Goal: Information Seeking & Learning: Learn about a topic

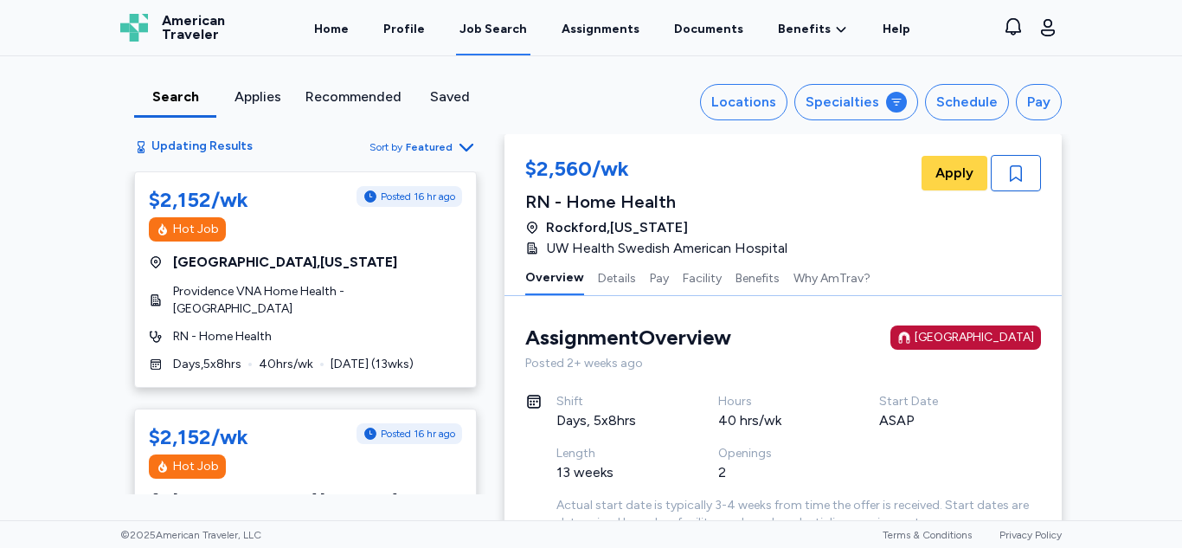
scroll to position [198, 0]
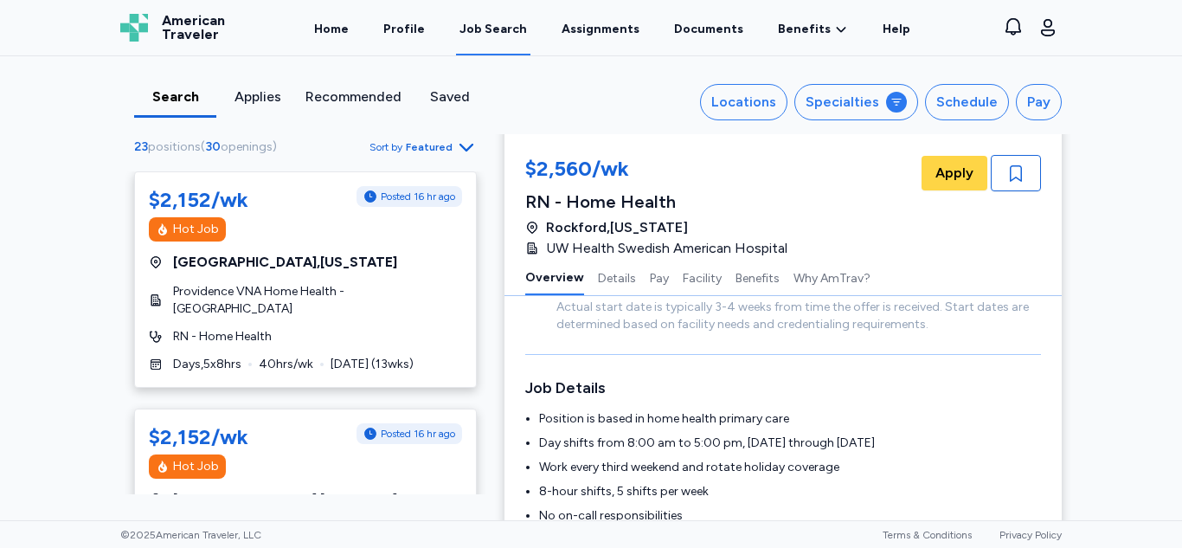
click at [153, 110] on div "Search" at bounding box center [175, 102] width 82 height 31
click at [923, 54] on div "Home Profile Job Search Assignments Documents Benefits Benefits Overview Referr…" at bounding box center [612, 27] width 733 height 55
click at [855, 118] on button "Specialties" at bounding box center [857, 102] width 124 height 36
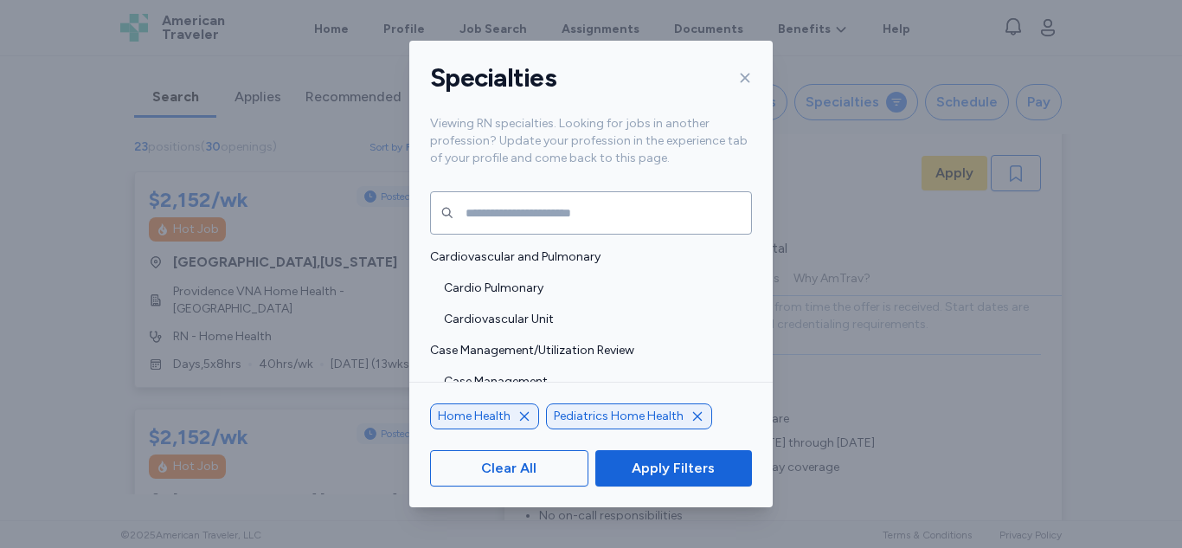
click at [691, 418] on icon "button" at bounding box center [698, 416] width 14 height 14
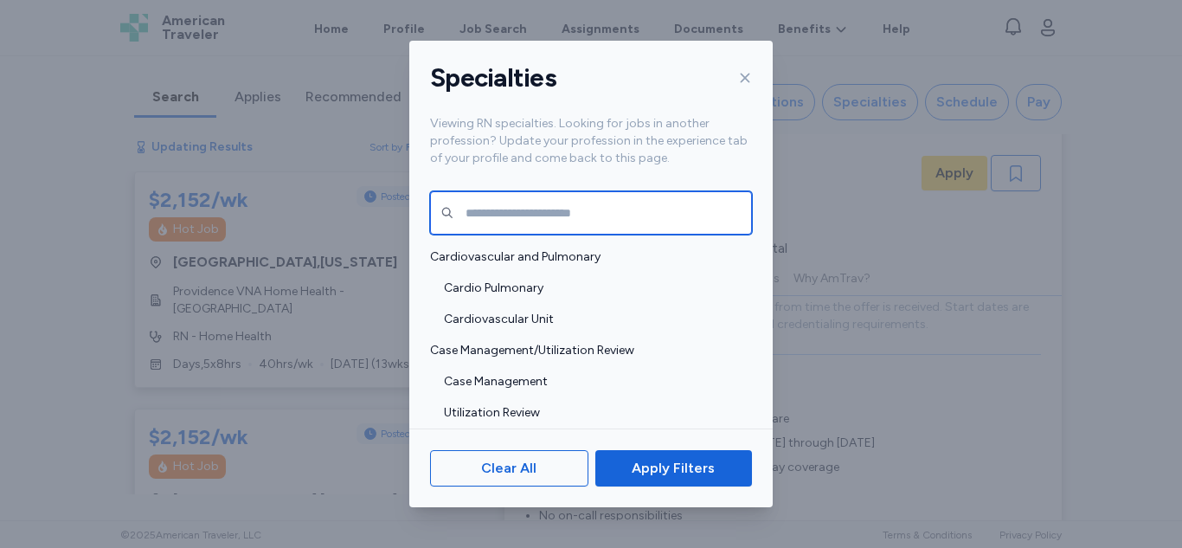
click at [485, 209] on input "text" at bounding box center [591, 212] width 322 height 43
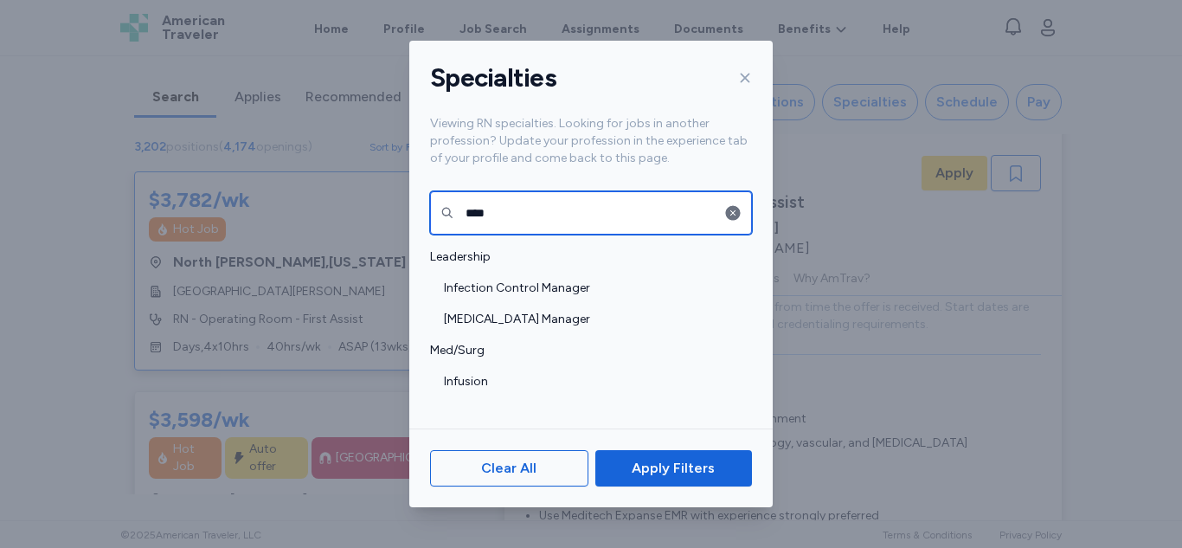
scroll to position [2, 0]
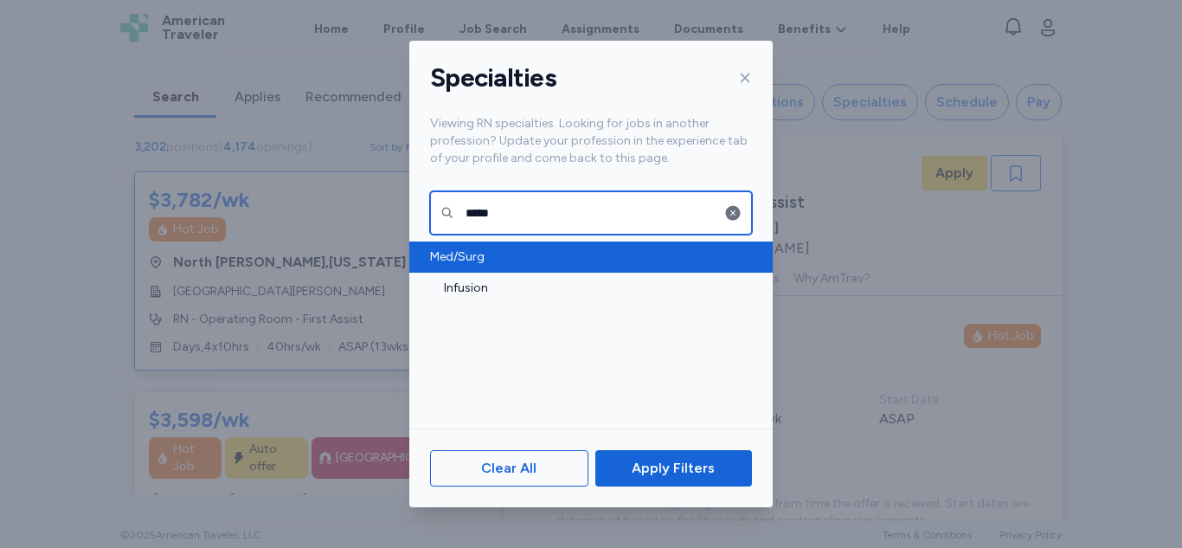
type input "********"
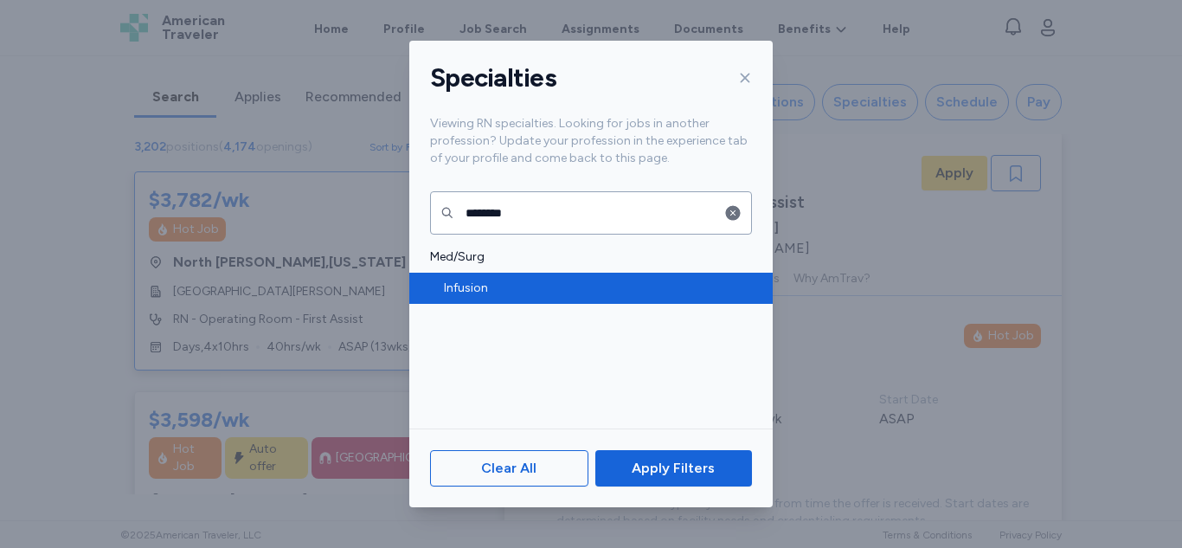
click at [514, 299] on div "Infusion" at bounding box center [591, 288] width 364 height 31
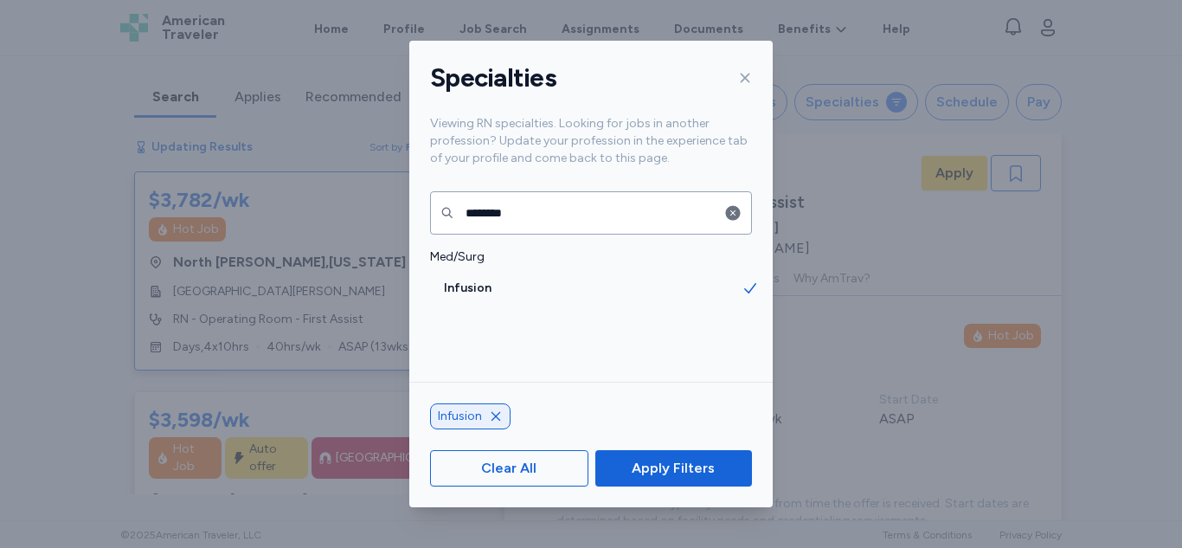
click at [677, 491] on div "Clear All Apply Filters" at bounding box center [591, 468] width 364 height 78
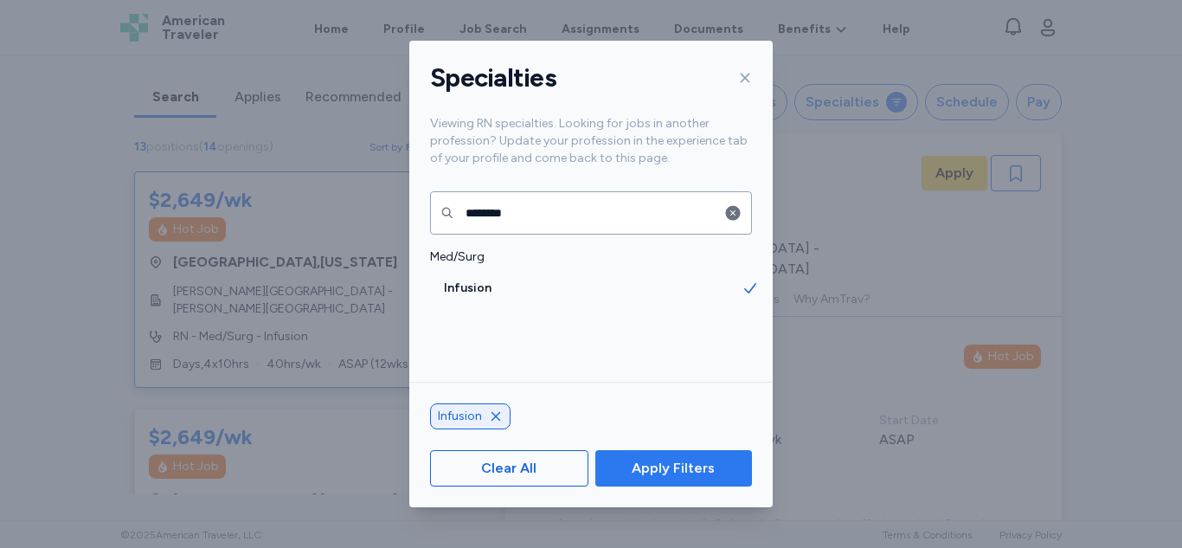
click at [665, 479] on button "Apply Filters" at bounding box center [674, 468] width 157 height 36
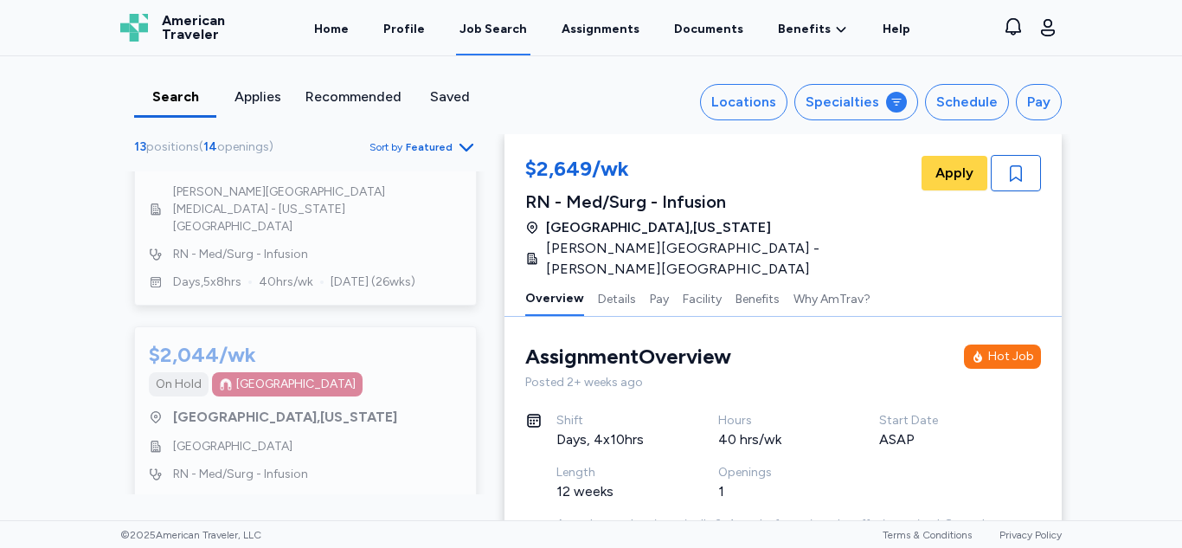
scroll to position [463, 0]
